Goal: Information Seeking & Learning: Compare options

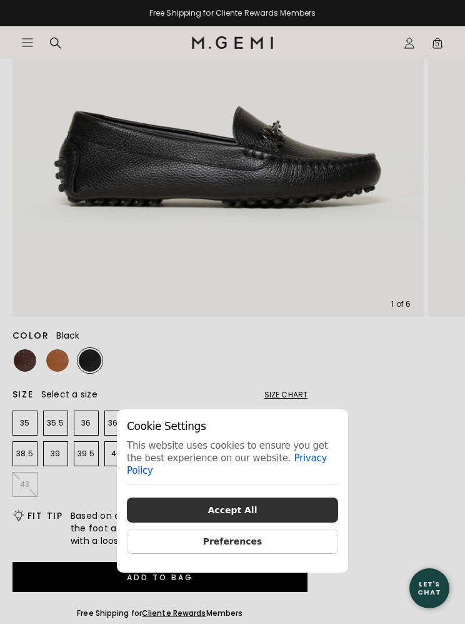
scroll to position [326, 0]
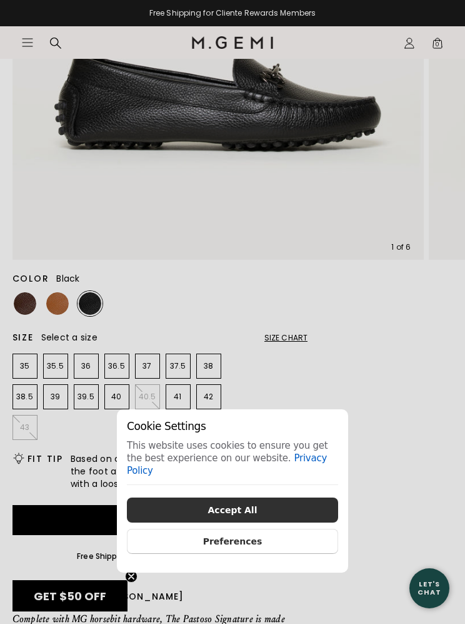
click at [59, 305] on div "Cookie Settings This website uses cookies to ensure you get the best experience…" at bounding box center [232, 312] width 465 height 624
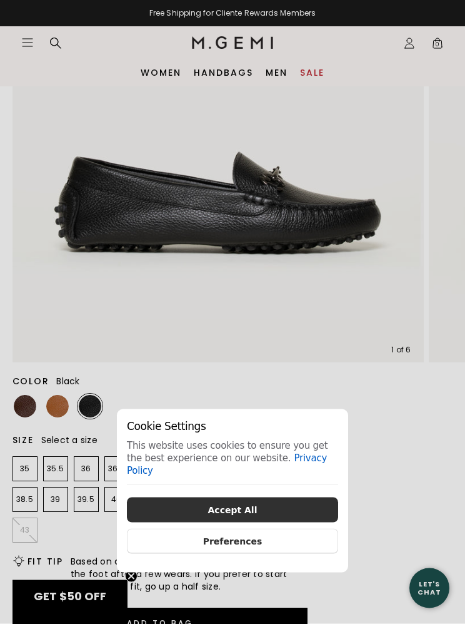
scroll to position [216, 0]
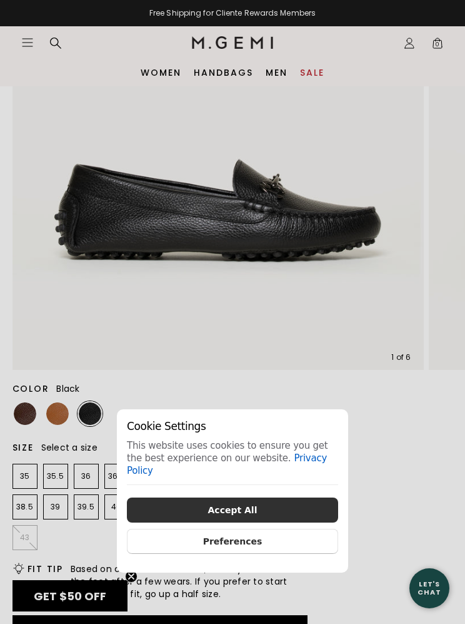
click at [54, 412] on div "Cookie Settings This website uses cookies to ensure you get the best experience…" at bounding box center [232, 312] width 465 height 624
click at [252, 554] on button "Preferences" at bounding box center [232, 541] width 211 height 25
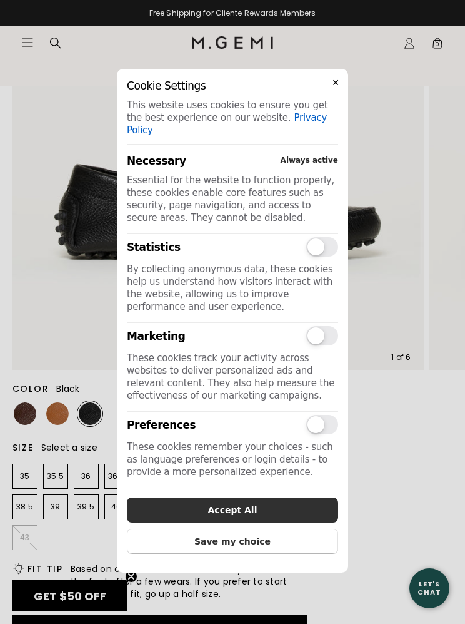
click at [240, 554] on button "Save my choice" at bounding box center [232, 541] width 211 height 25
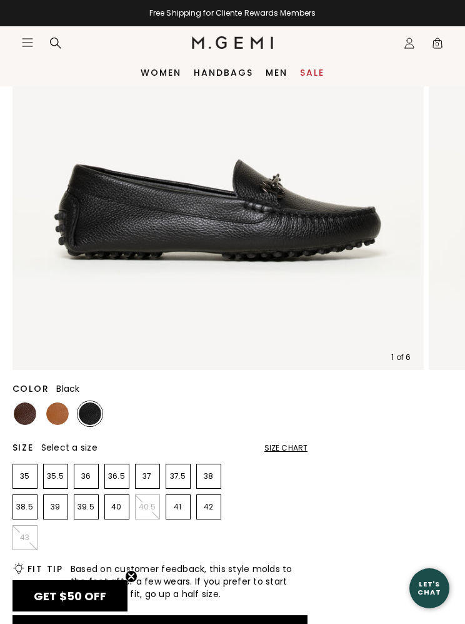
click at [59, 413] on img at bounding box center [57, 413] width 23 height 23
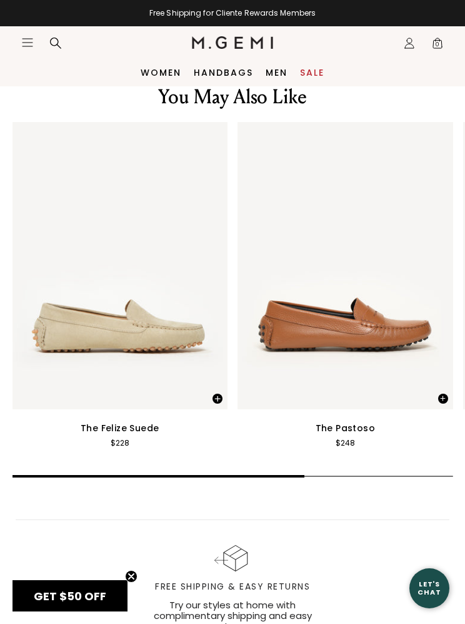
scroll to position [2087, 0]
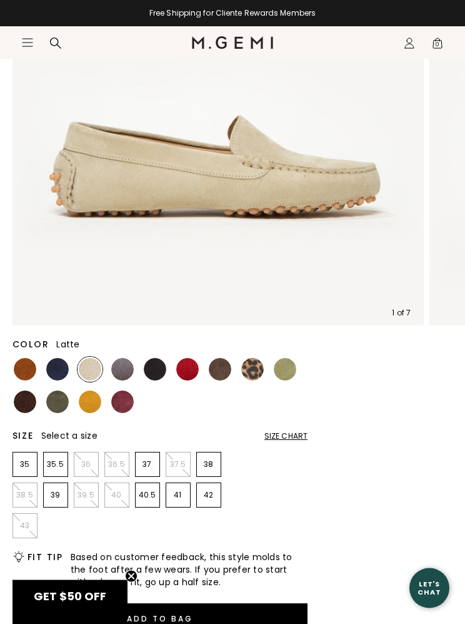
scroll to position [284, 0]
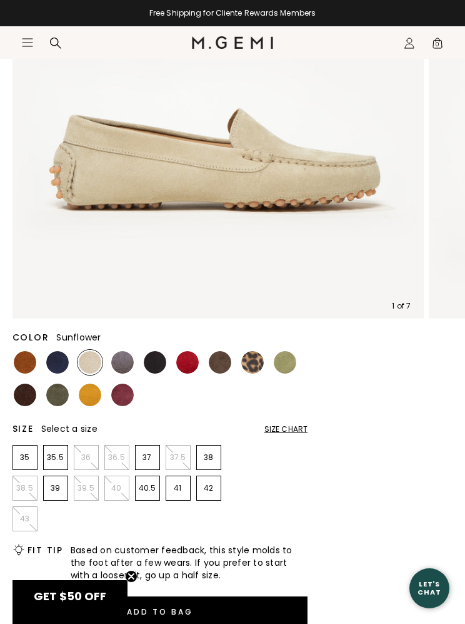
click at [93, 395] on img at bounding box center [90, 394] width 23 height 23
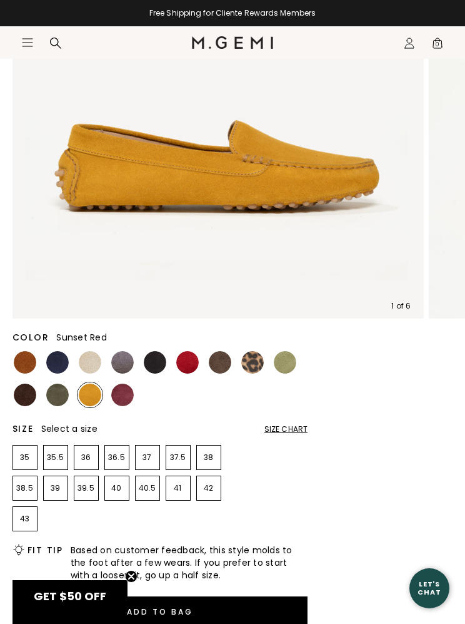
click at [185, 368] on img at bounding box center [187, 362] width 23 height 23
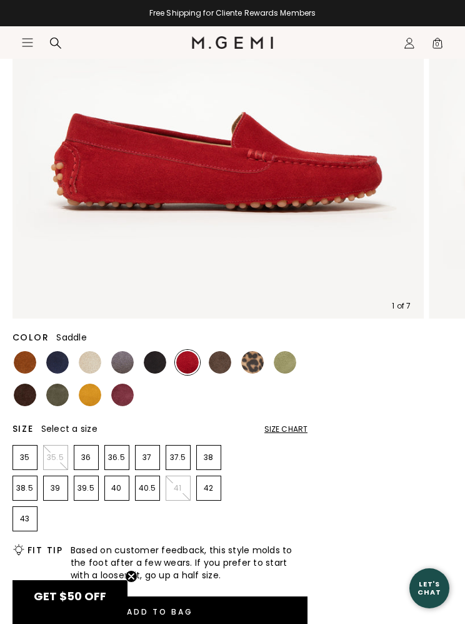
click at [23, 367] on img at bounding box center [25, 362] width 23 height 23
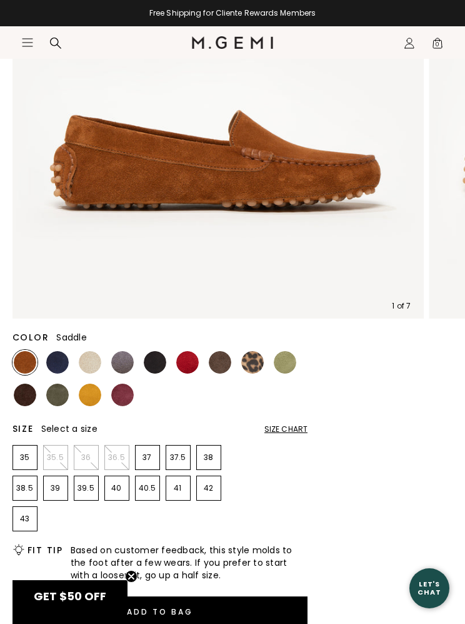
click at [126, 397] on img at bounding box center [122, 394] width 23 height 23
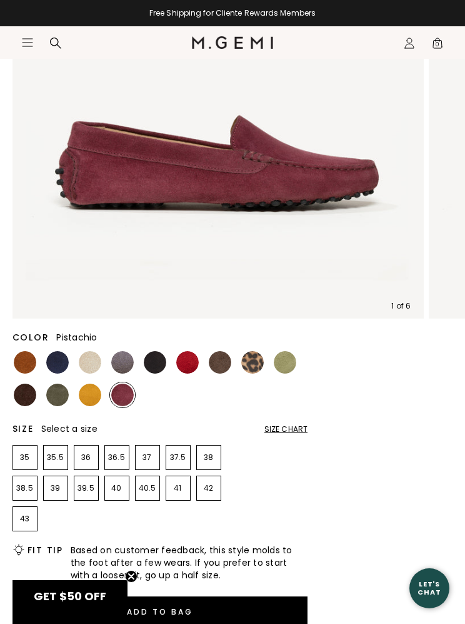
click at [285, 365] on img at bounding box center [285, 362] width 23 height 23
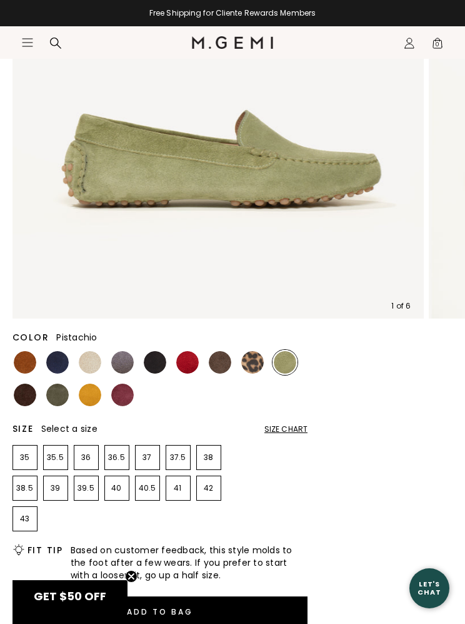
click at [54, 395] on img at bounding box center [57, 394] width 23 height 23
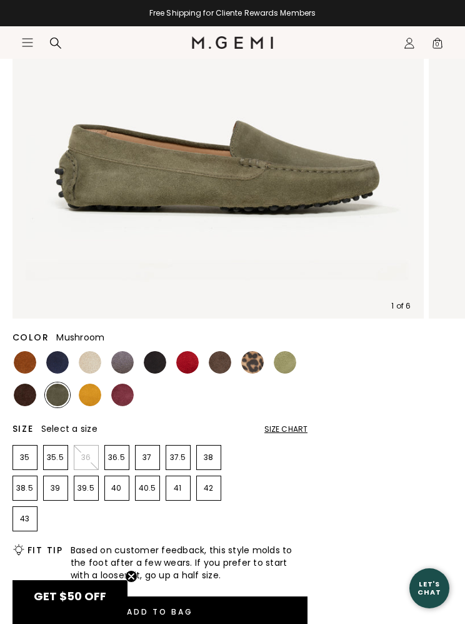
click at [213, 365] on img at bounding box center [220, 362] width 23 height 23
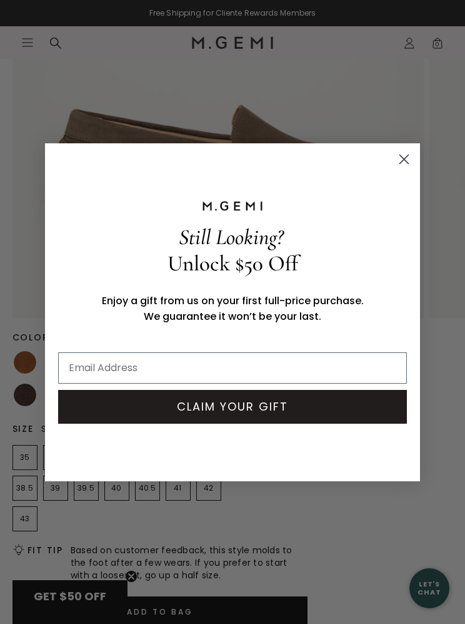
click at [401, 169] on circle "Close dialog" at bounding box center [404, 158] width 21 height 21
